Goal: Check status: Check status

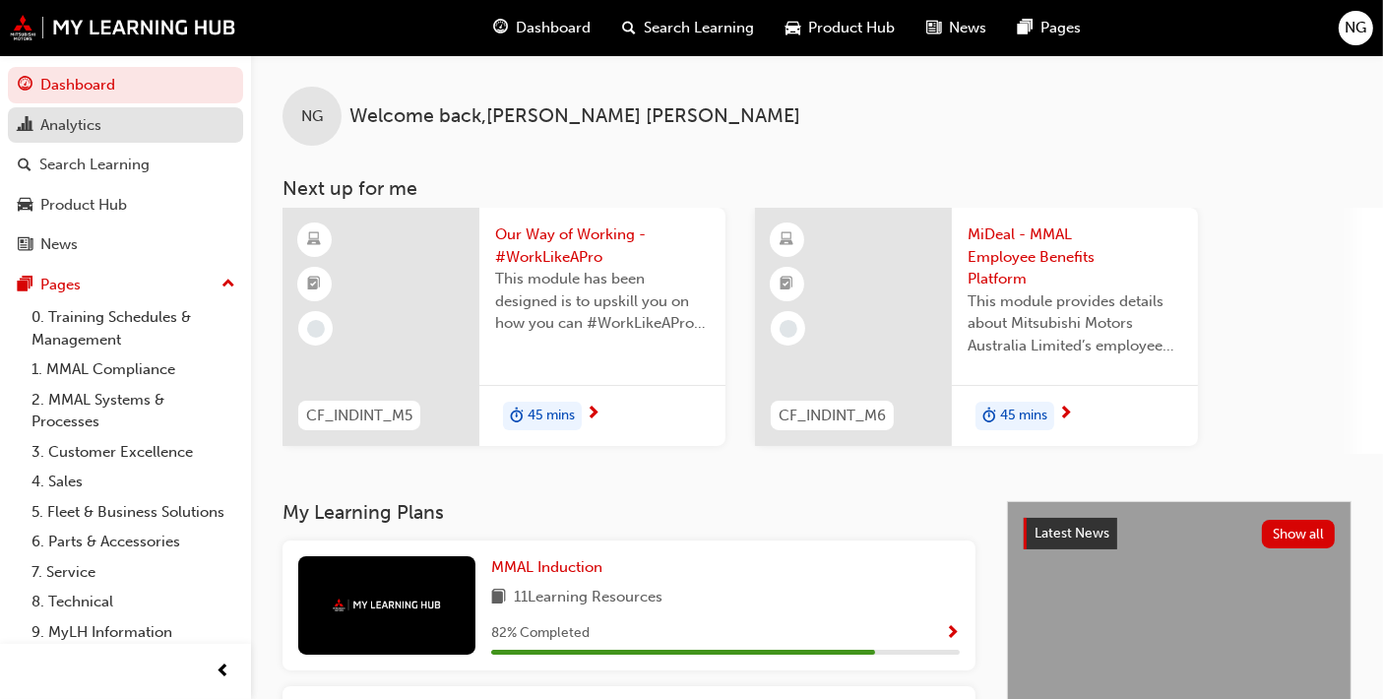
click at [84, 128] on div "Analytics" at bounding box center [70, 125] width 61 height 23
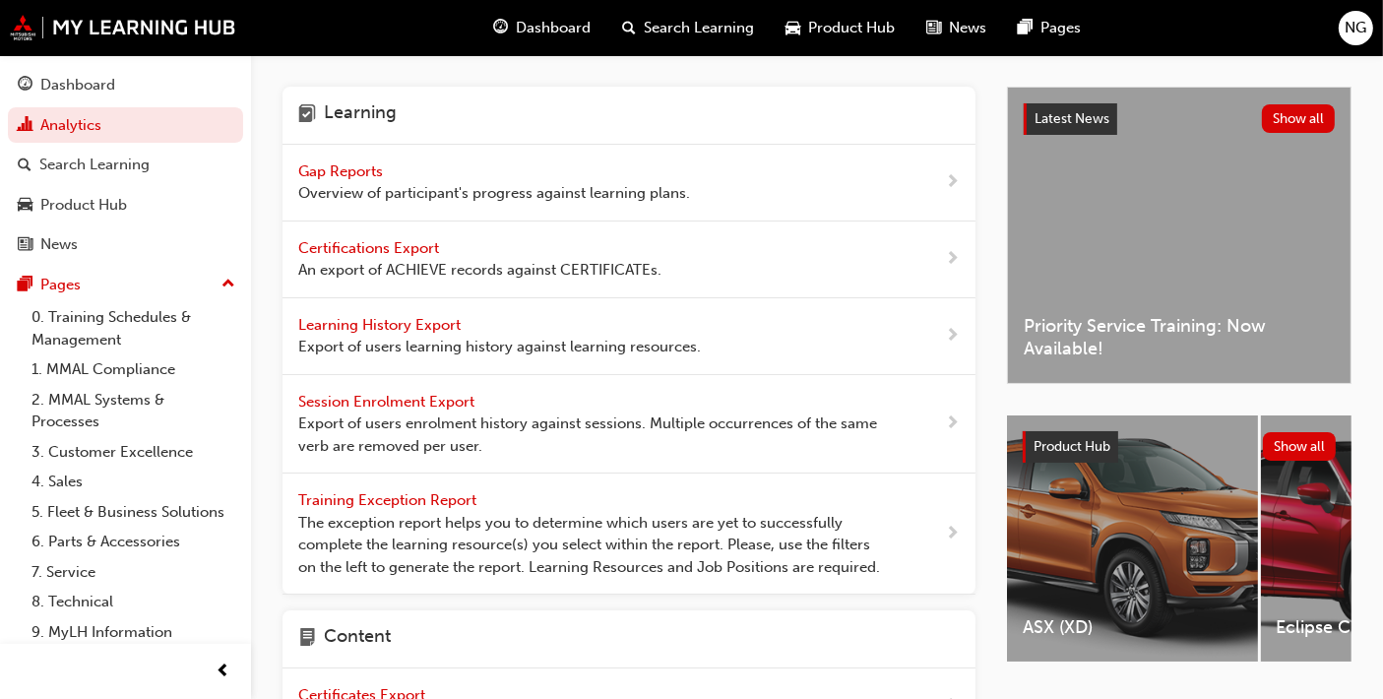
click at [379, 182] on span "Overview of participant's progress against learning plans." at bounding box center [494, 193] width 392 height 23
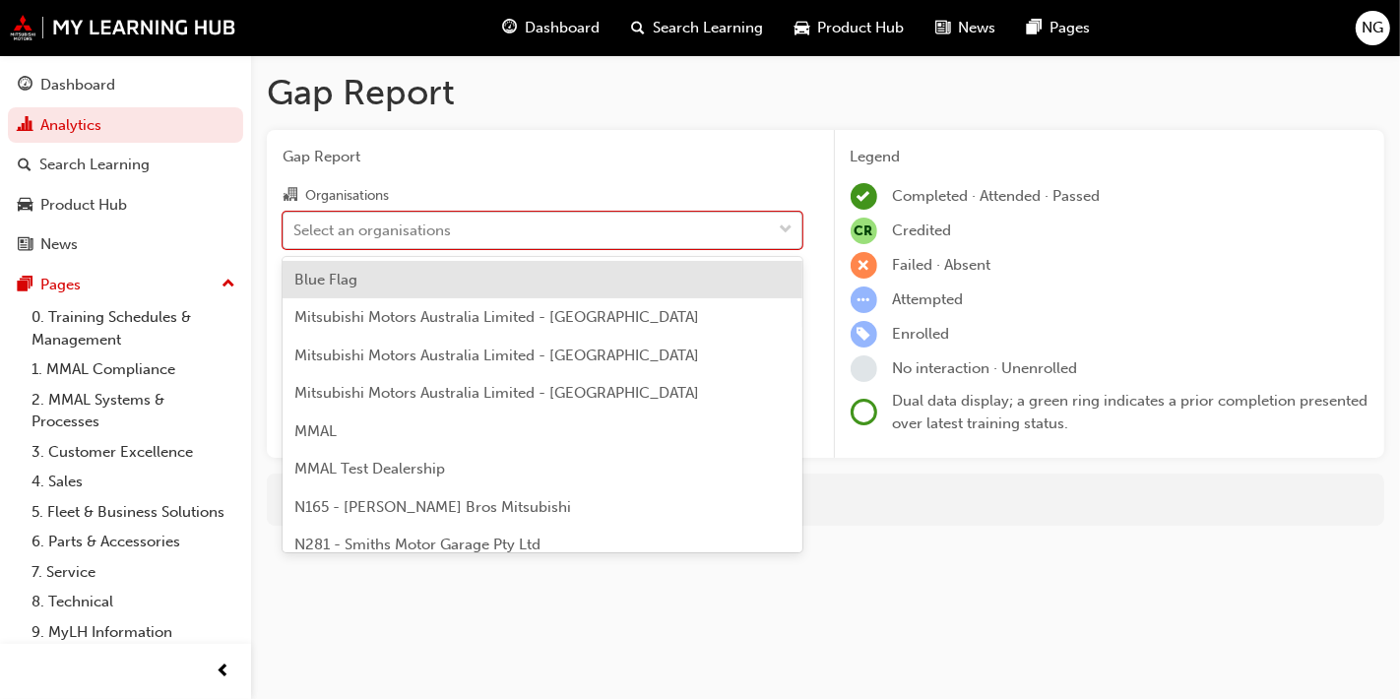
click at [385, 231] on div "Select an organisations" at bounding box center [371, 230] width 157 height 23
click at [295, 231] on input "Organisations option Blue Flag focused, 1 of 202. 202 results available. Use Up…" at bounding box center [294, 228] width 2 height 17
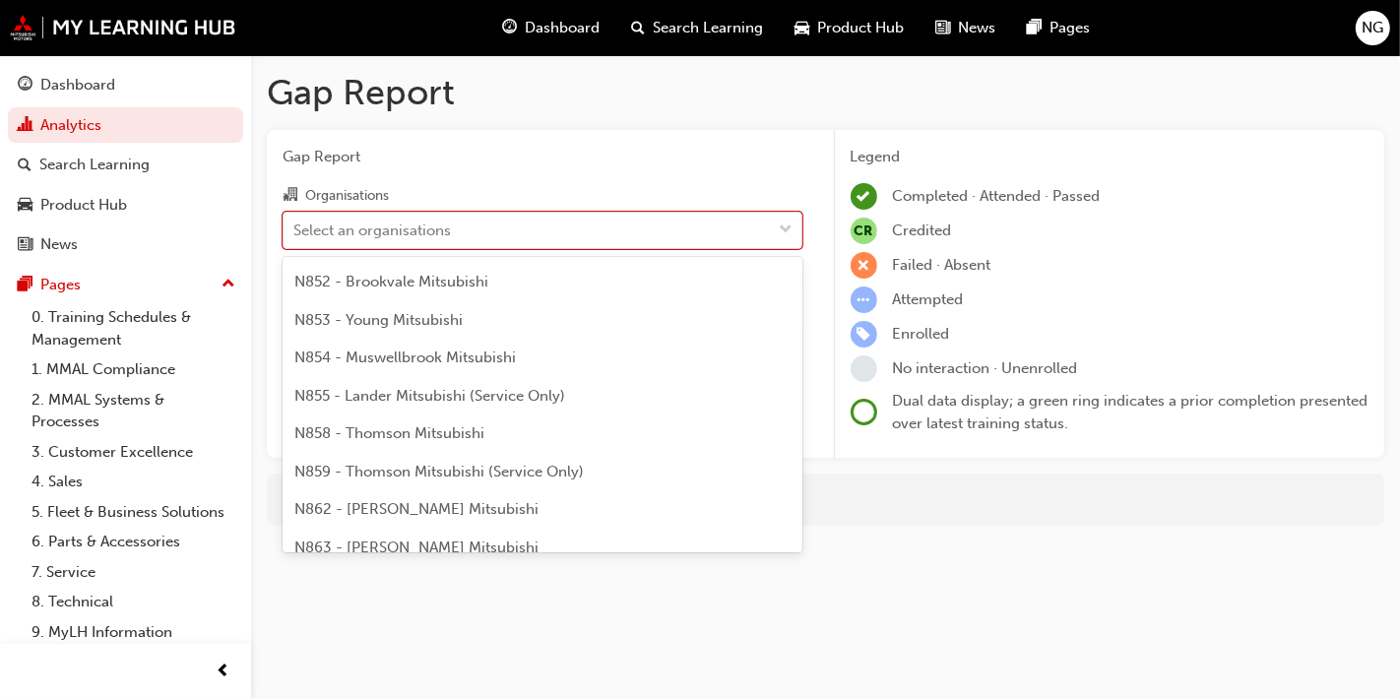
scroll to position [1479, 0]
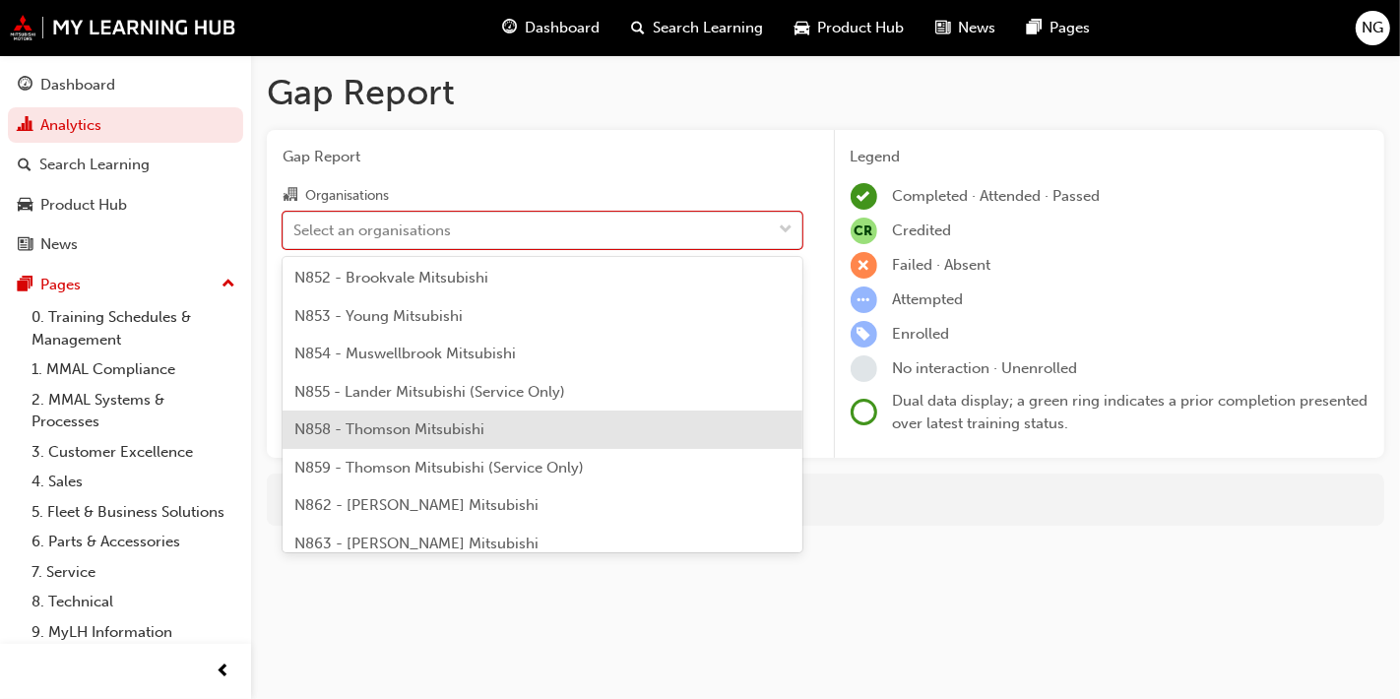
click at [349, 423] on span "N858 - Thomson Mitsubishi" at bounding box center [389, 429] width 190 height 18
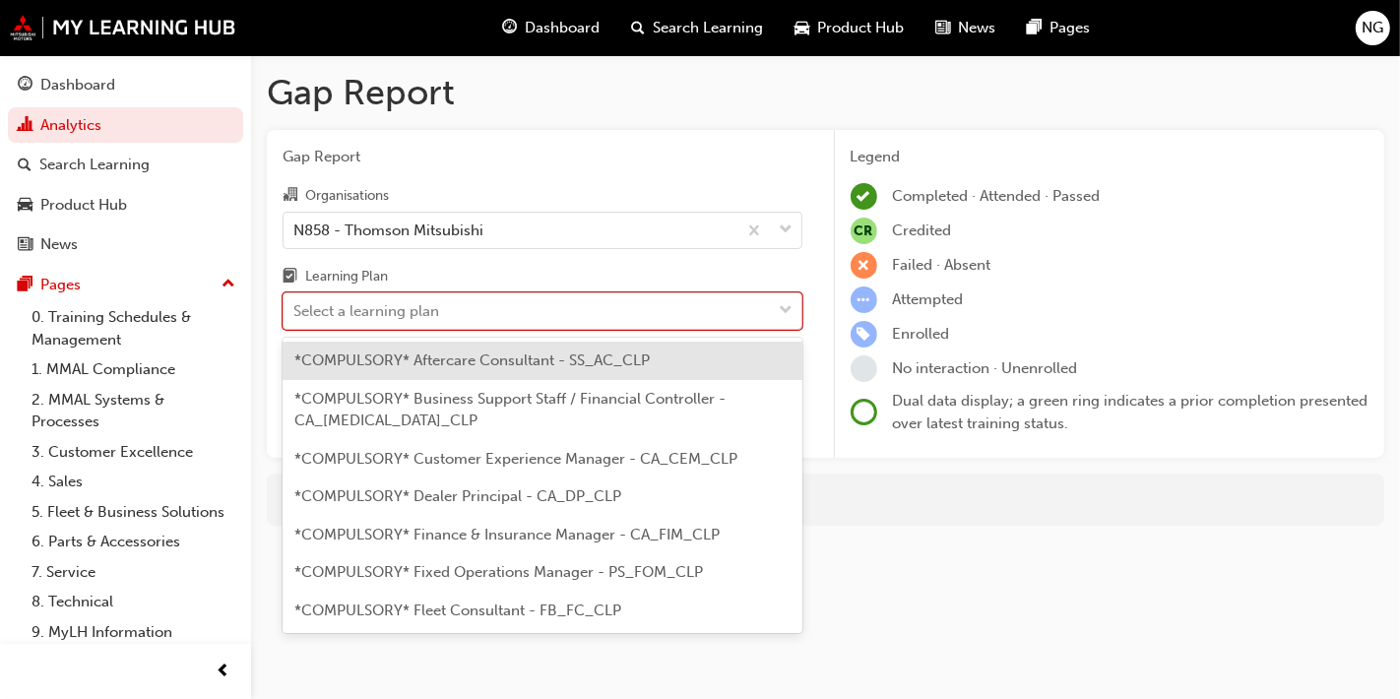
click at [382, 304] on div "Select a learning plan" at bounding box center [366, 311] width 146 height 23
click at [295, 304] on input "Learning Plan option *COMPULSORY* Aftercare Consultant - SS_AC_CLP focused, 1 o…" at bounding box center [294, 310] width 2 height 17
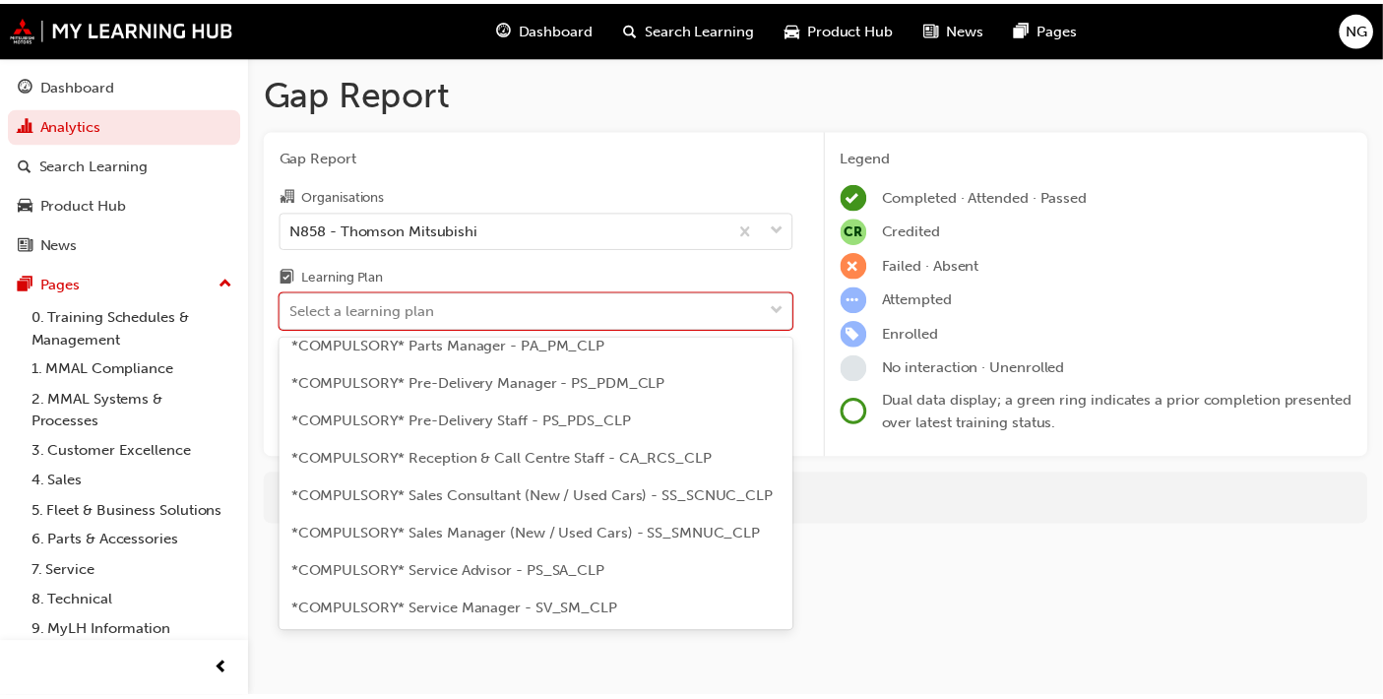
scroll to position [516, 0]
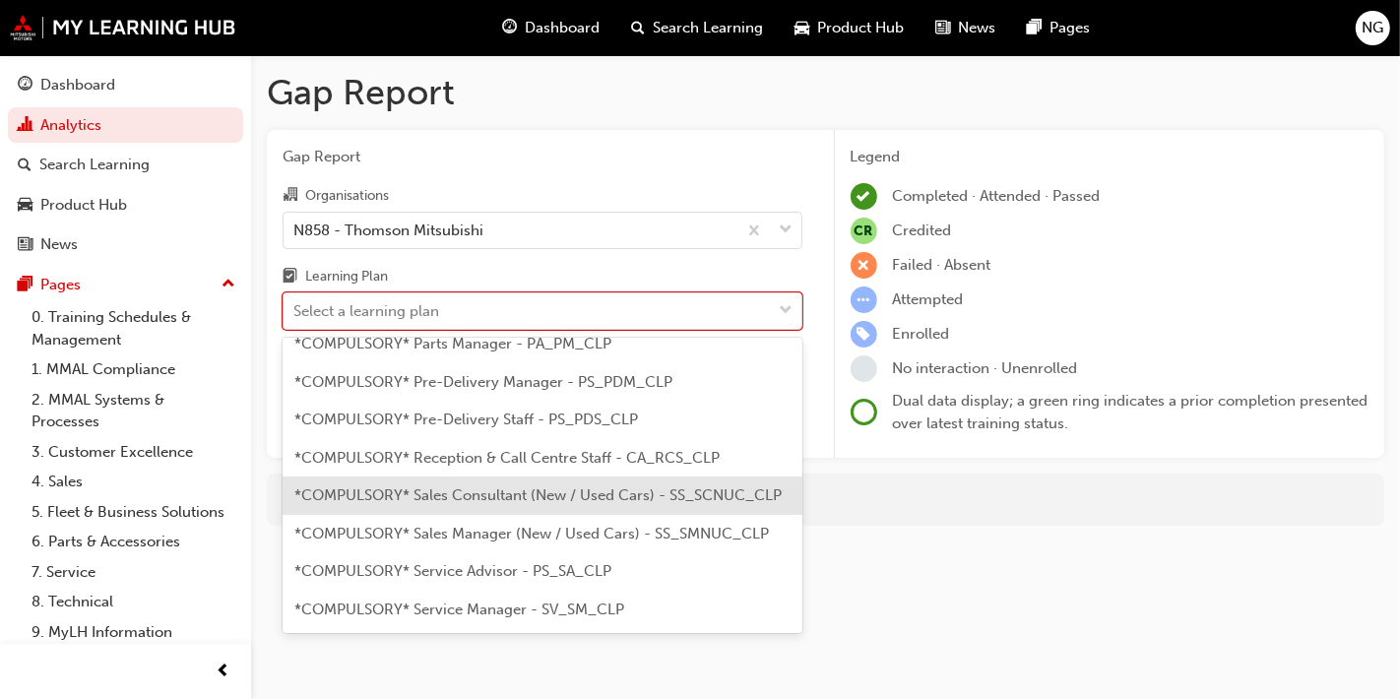
click at [371, 486] on span "*COMPULSORY* Sales Consultant (New / Used Cars) - SS_SCNUC_CLP" at bounding box center [537, 495] width 487 height 18
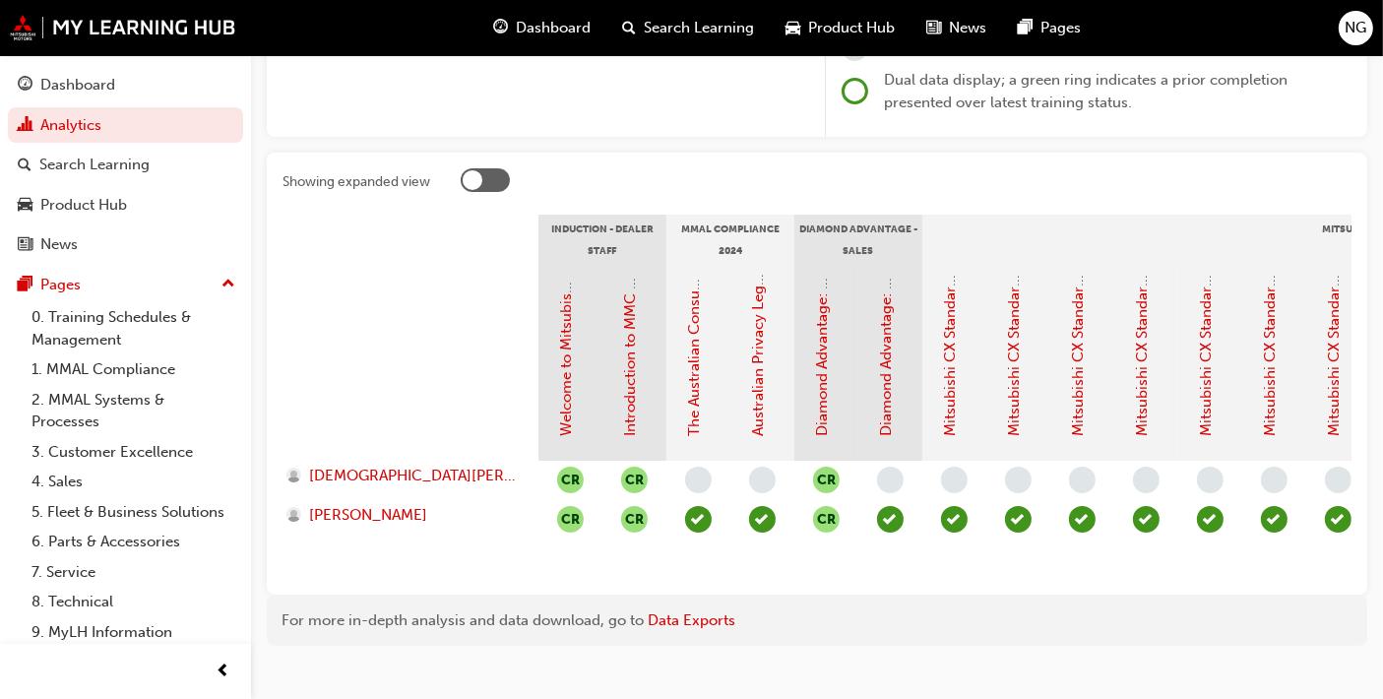
scroll to position [316, 0]
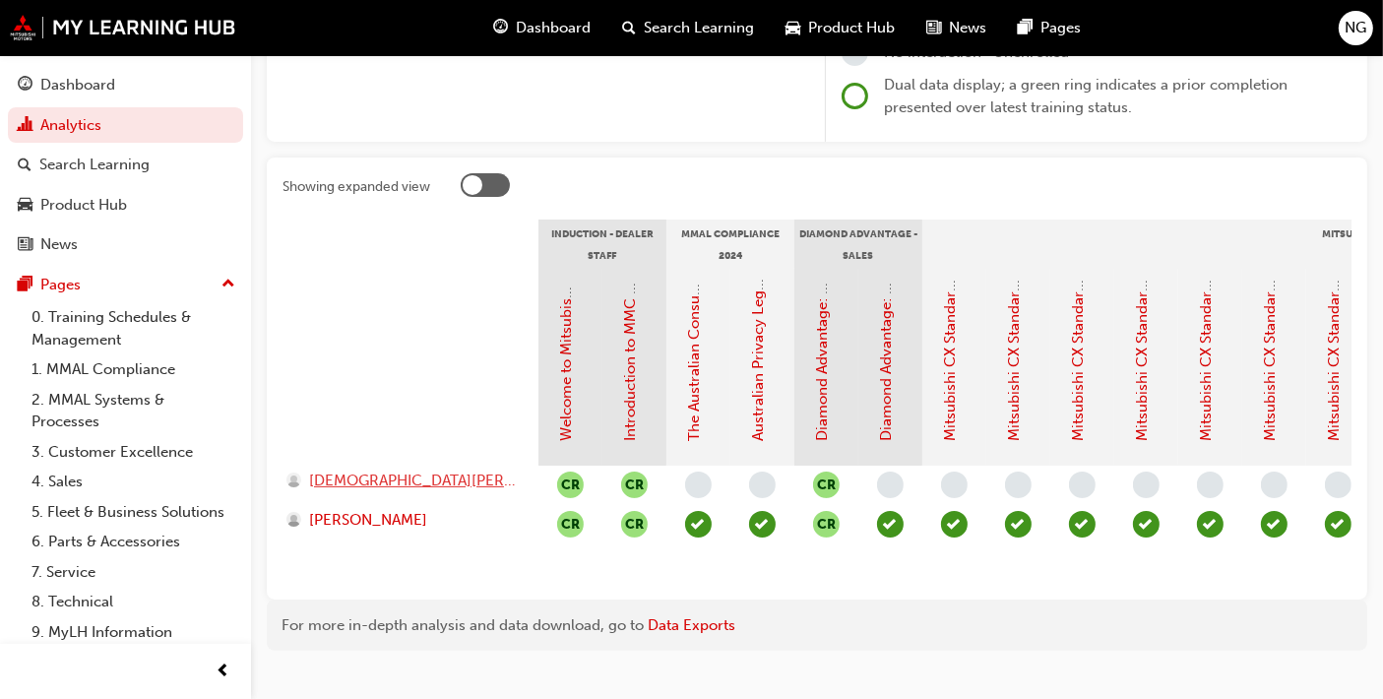
click at [407, 482] on span "[DEMOGRAPHIC_DATA][PERSON_NAME]" at bounding box center [414, 481] width 211 height 23
